Goal: Transaction & Acquisition: Purchase product/service

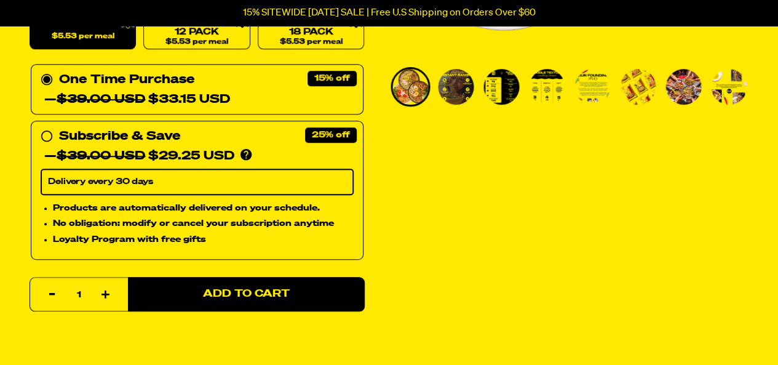
scroll to position [287, 0]
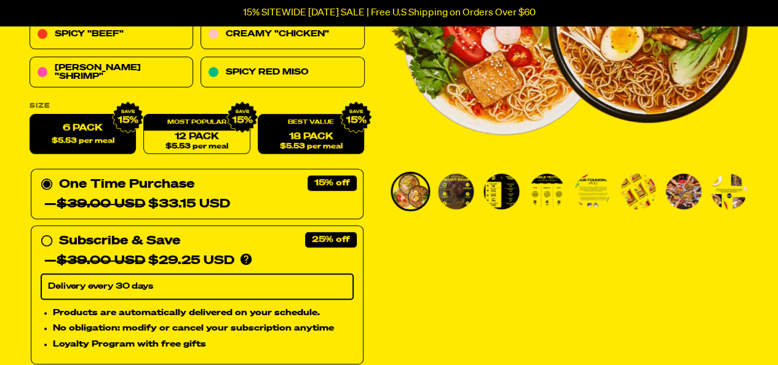
click at [319, 135] on link "18 Pack $5.53 per meal" at bounding box center [311, 134] width 106 height 40
radio input "false"
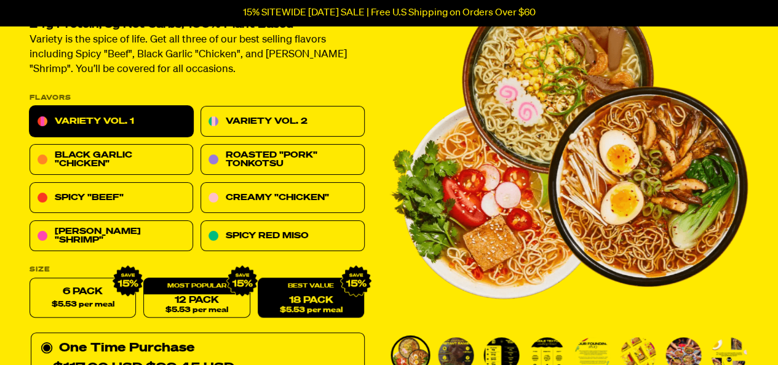
scroll to position [123, 0]
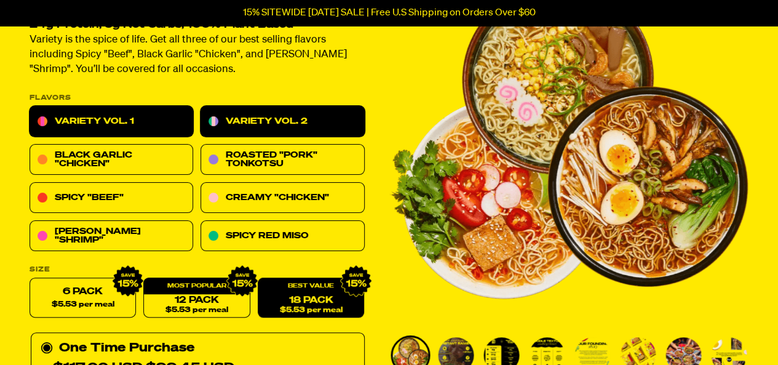
click at [333, 121] on link "Variety Vol. 2" at bounding box center [282, 121] width 164 height 31
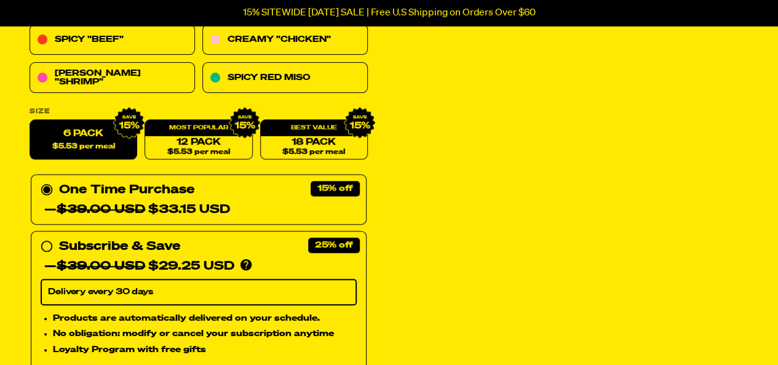
scroll to position [283, 0]
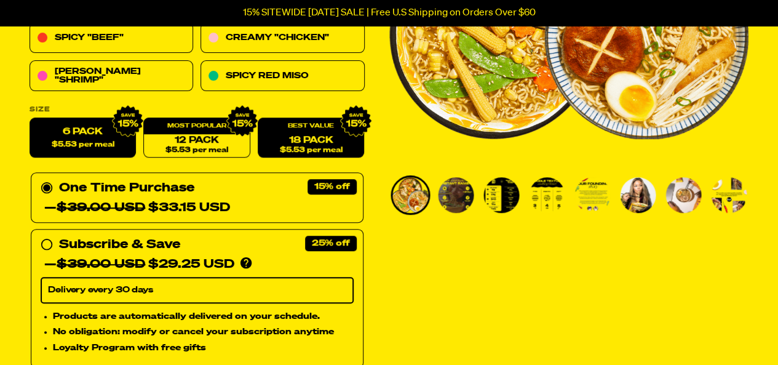
click at [303, 152] on span "$5.53 per meal" at bounding box center [311, 150] width 63 height 8
radio input "false"
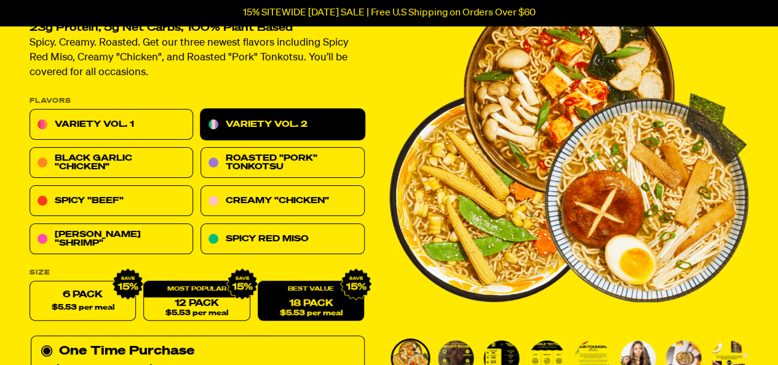
scroll to position [119, 0]
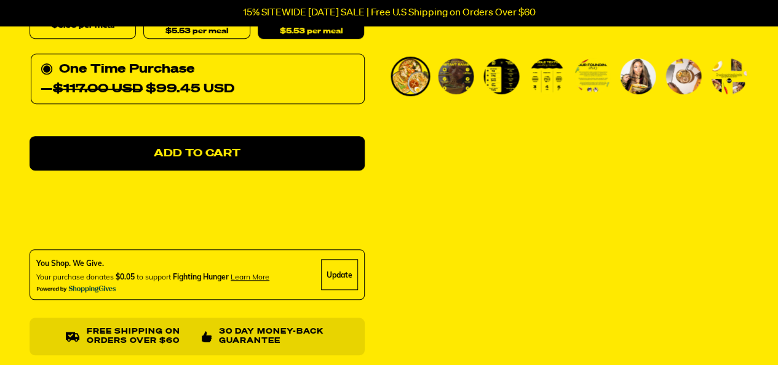
click at [433, 259] on div "Variety Vol. 2 446 reviews 23g Protein, 5g Net Carbs, 100% Plant Based Spicy. C…" at bounding box center [389, 214] width 778 height 1064
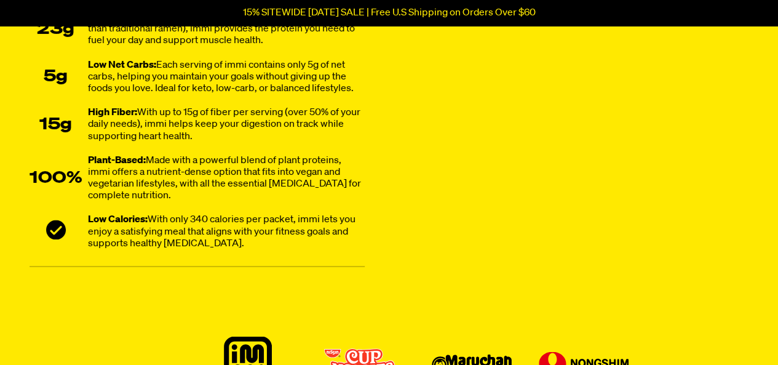
scroll to position [873, 0]
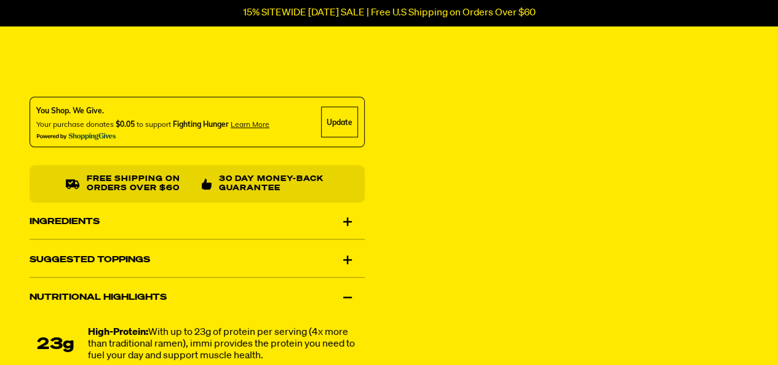
scroll to position [553, 0]
click at [157, 219] on div "Ingredients" at bounding box center [197, 222] width 335 height 34
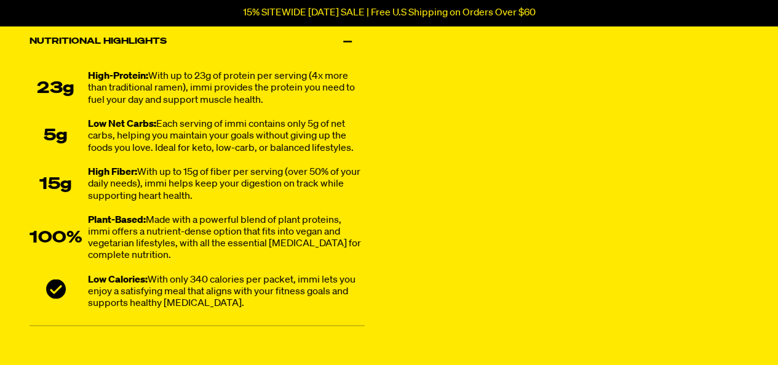
scroll to position [1103, 0]
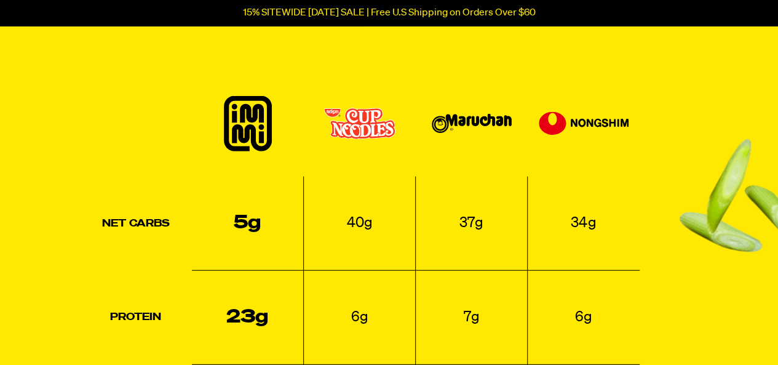
click at [195, 312] on td "23g" at bounding box center [248, 318] width 112 height 94
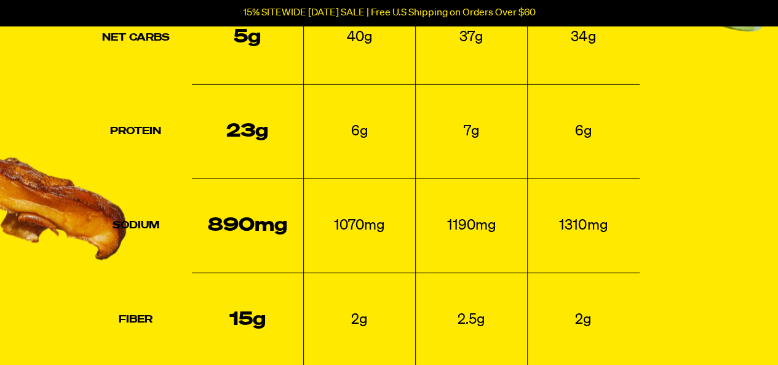
scroll to position [1607, 0]
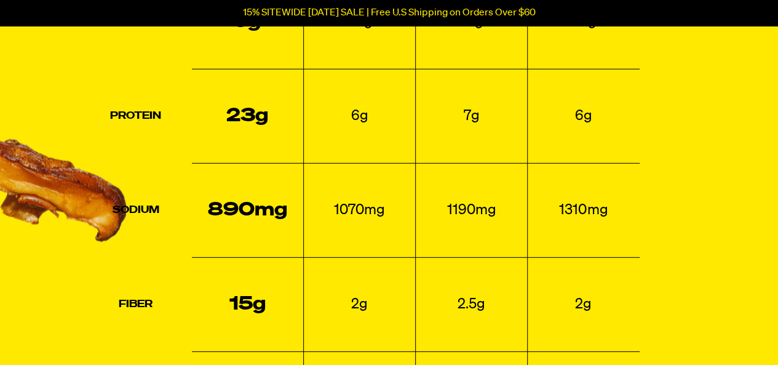
click at [195, 312] on td "15g" at bounding box center [248, 305] width 112 height 94
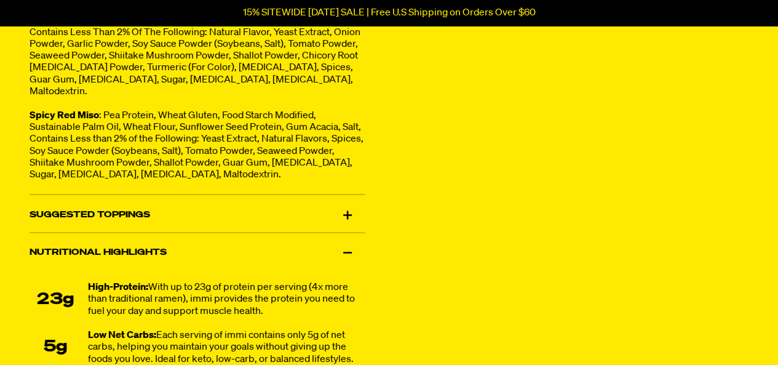
scroll to position [885, 0]
